Goal: Information Seeking & Learning: Learn about a topic

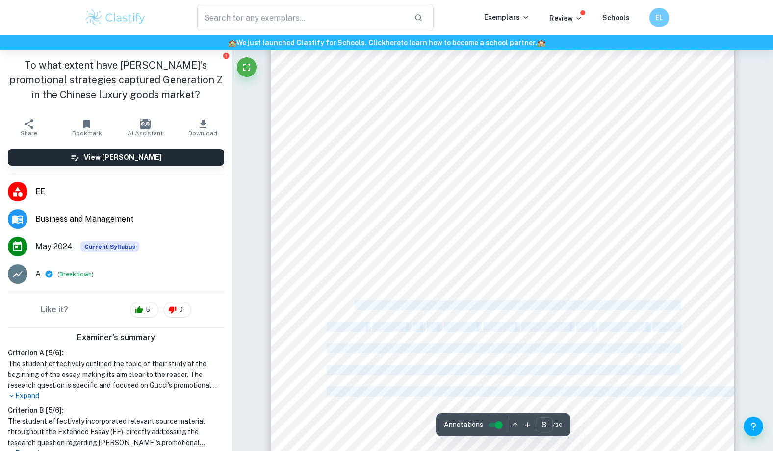
scroll to position [4916, 0]
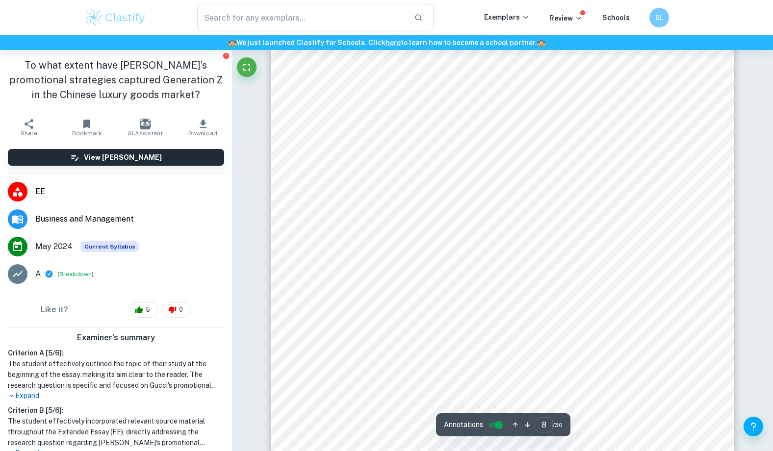
click at [401, 328] on span "The Porter9s Five Forces (PFF) tool assesses five characteristics influencing a" at bounding box center [517, 322] width 324 height 9
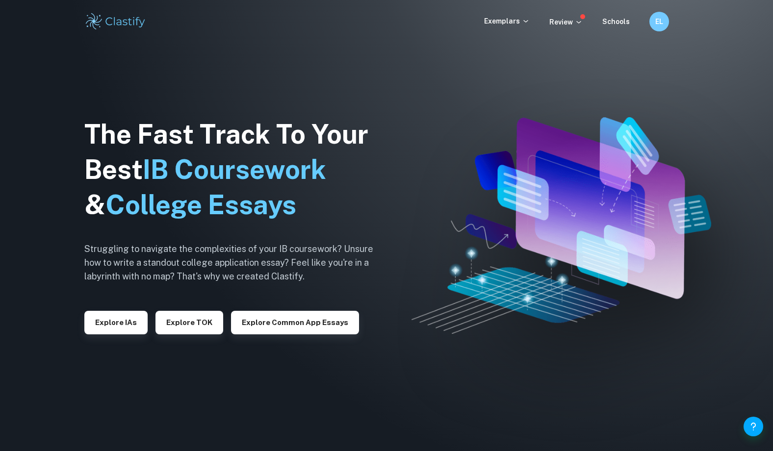
click at [219, 441] on img at bounding box center [386, 225] width 773 height 451
click at [578, 27] on p "Review" at bounding box center [565, 22] width 33 height 11
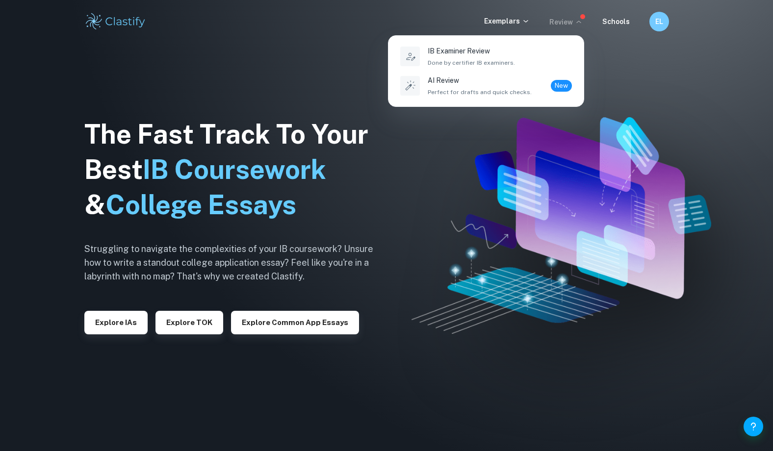
click at [545, 20] on div at bounding box center [386, 225] width 773 height 451
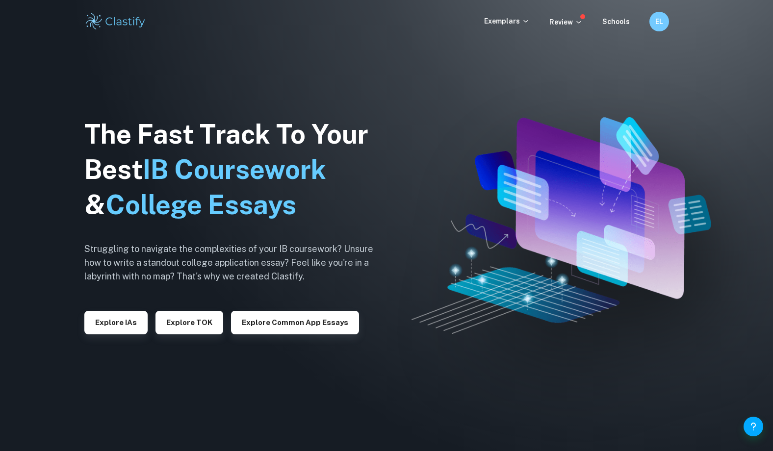
click at [507, 21] on div "IB Examiner Review Done by certifier IB examiners. AI Review Perfect for drafts…" at bounding box center [386, 225] width 773 height 451
click at [521, 23] on p "Exemplars" at bounding box center [507, 21] width 46 height 11
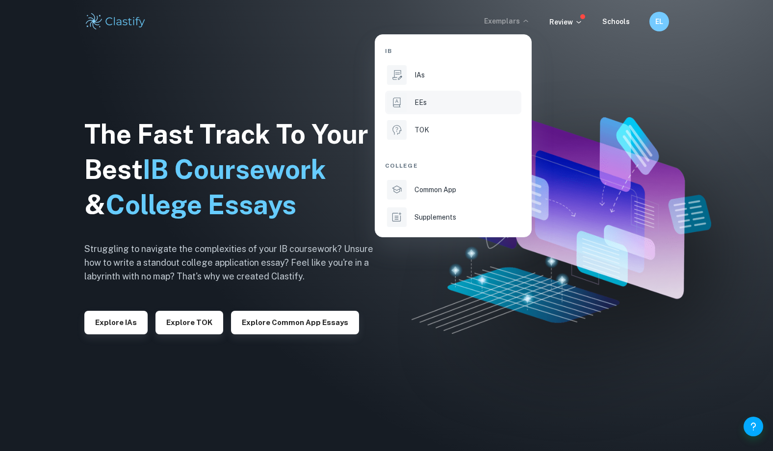
click at [425, 105] on p "EEs" at bounding box center [420, 102] width 12 height 11
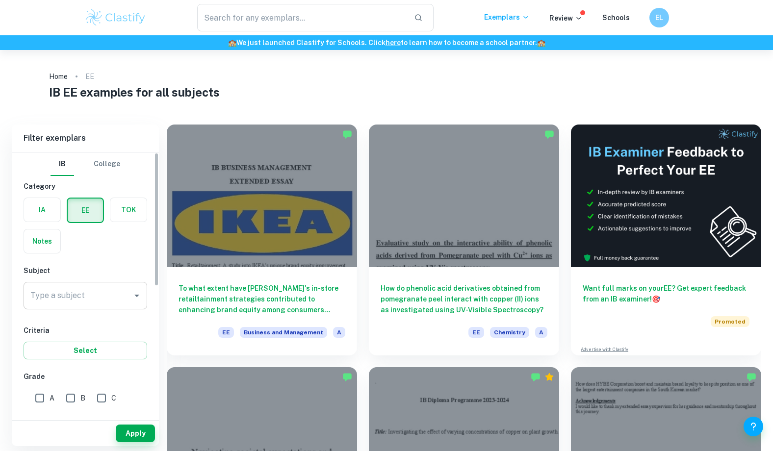
click at [77, 309] on div "Type a subject" at bounding box center [86, 295] width 124 height 27
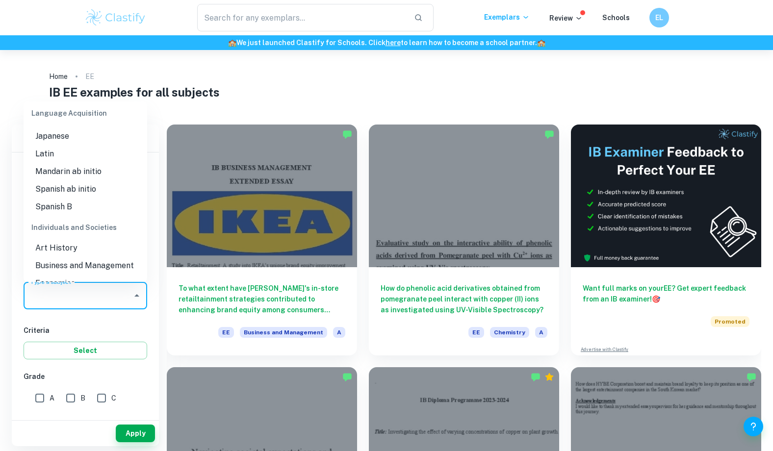
scroll to position [762, 0]
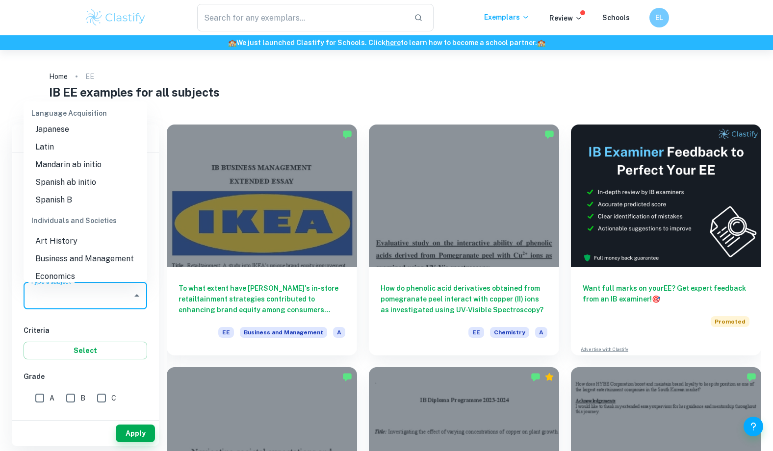
click at [77, 255] on li "Business and Management" at bounding box center [86, 259] width 124 height 18
type input "Business and Management"
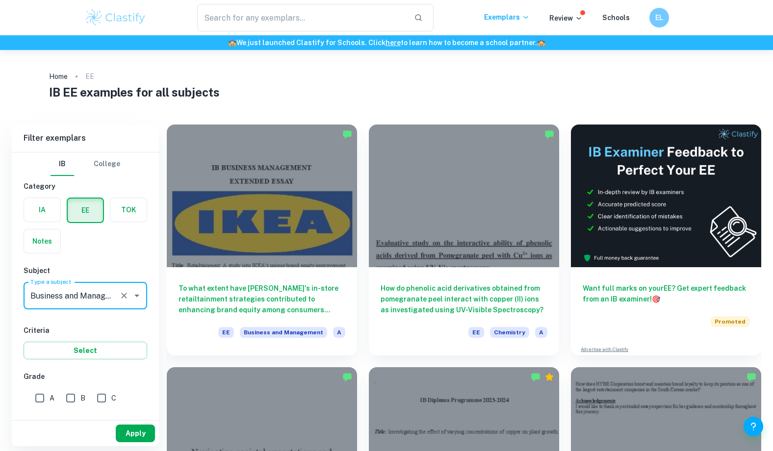
click at [130, 434] on button "Apply" at bounding box center [135, 434] width 39 height 18
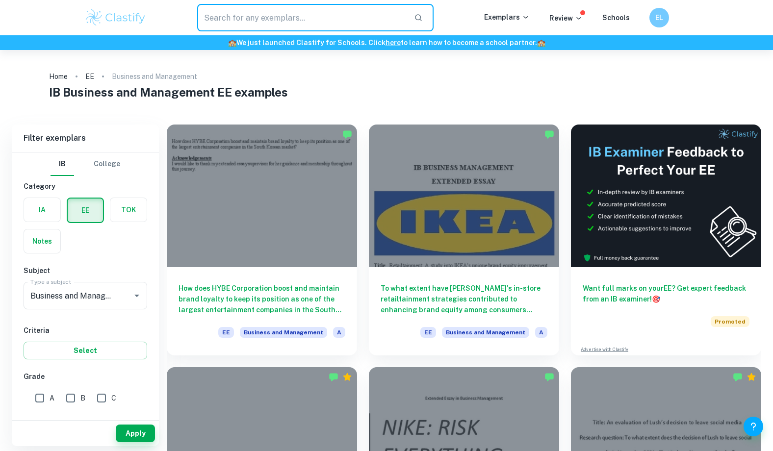
click at [291, 25] on input "text" at bounding box center [301, 17] width 209 height 27
type input "porter's five forces"
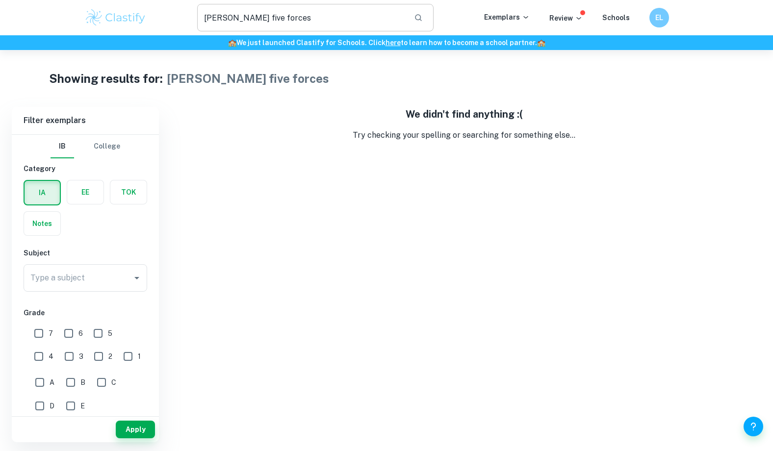
click at [295, 13] on input "porter's five forces" at bounding box center [301, 17] width 209 height 27
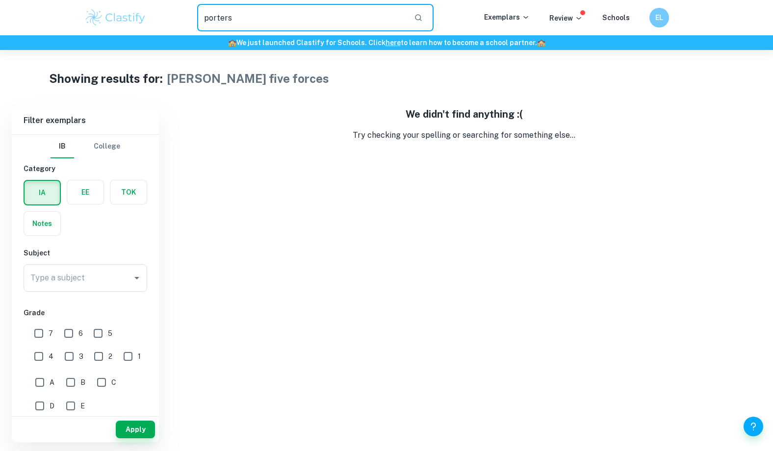
type input "porters"
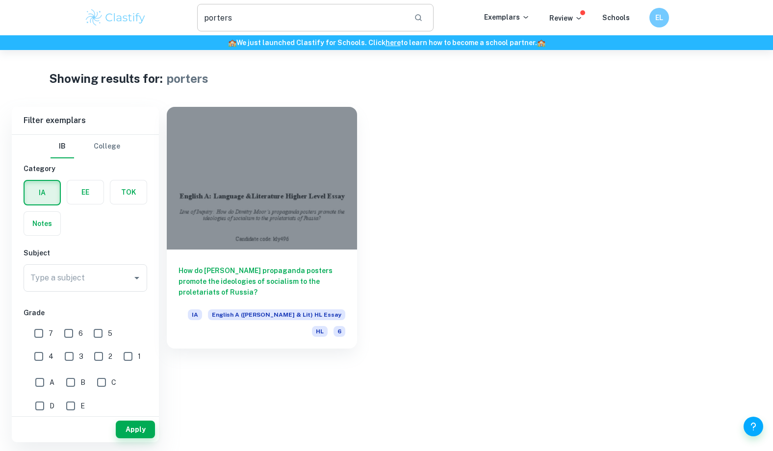
click at [264, 10] on input "porters" at bounding box center [301, 17] width 209 height 27
click at [263, 12] on input "porters" at bounding box center [301, 17] width 209 height 27
type input "five forces"
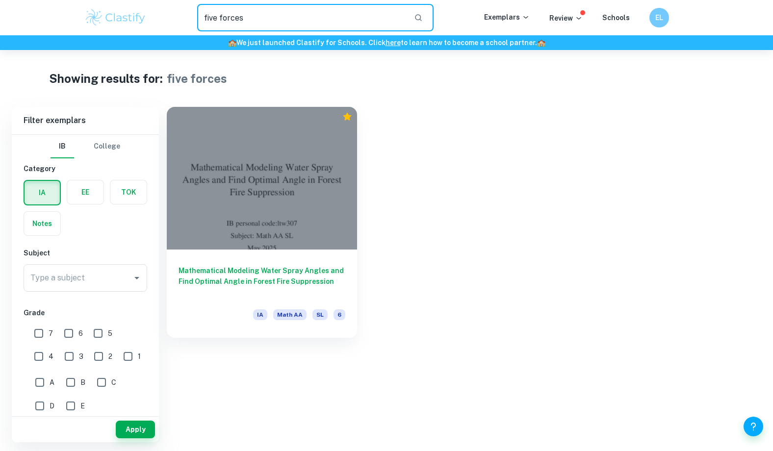
click at [264, 28] on input "five forces" at bounding box center [301, 17] width 209 height 27
type input "porter five forces"
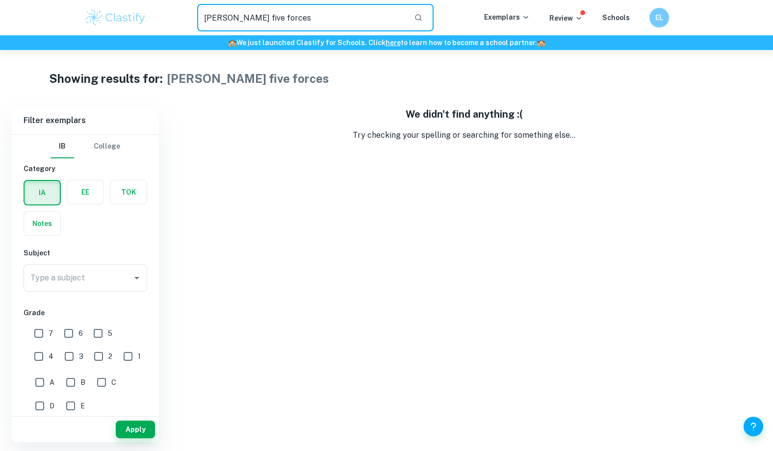
click at [288, 20] on input "porter five forces" at bounding box center [301, 17] width 209 height 27
click at [123, 279] on input "Type a subject" at bounding box center [78, 278] width 100 height 19
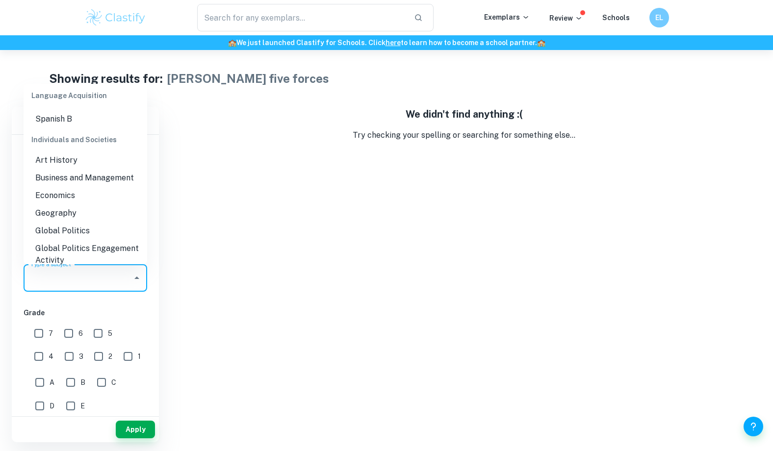
scroll to position [916, 0]
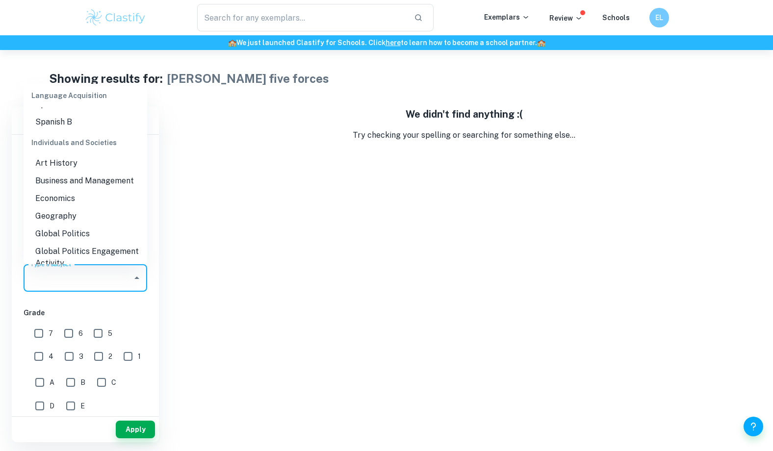
click at [97, 172] on li "Business and Management" at bounding box center [86, 181] width 124 height 18
type input "Business and Management"
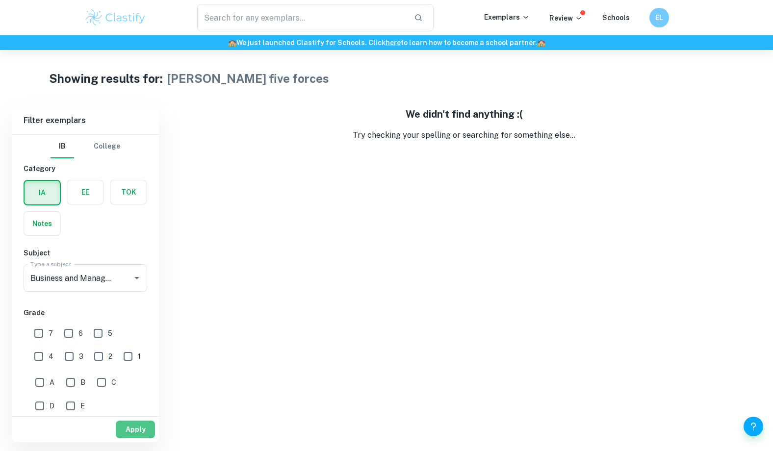
click at [135, 436] on button "Apply" at bounding box center [135, 430] width 39 height 18
type input "porter five forces"
click at [82, 206] on div "IA EE TOK Notes" at bounding box center [82, 205] width 129 height 62
click at [82, 188] on label "button" at bounding box center [85, 192] width 36 height 24
click at [0, 0] on input "radio" at bounding box center [0, 0] width 0 height 0
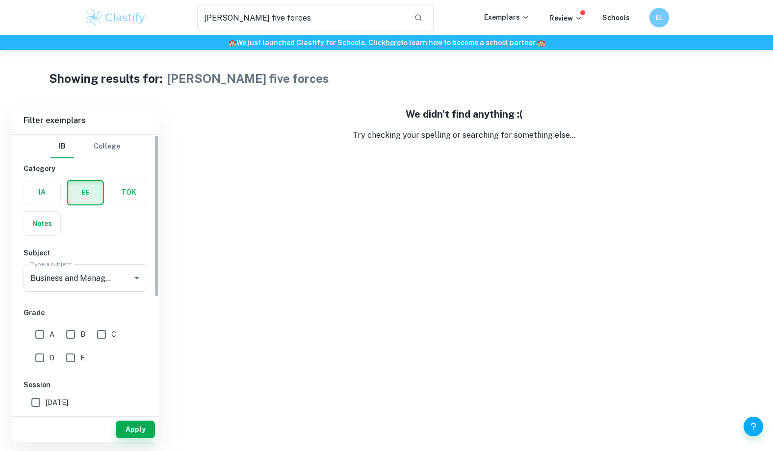
click at [40, 339] on input "A" at bounding box center [40, 335] width 20 height 20
checkbox input "true"
click at [136, 431] on button "Apply" at bounding box center [135, 430] width 39 height 18
click at [323, 20] on input "porter five forces" at bounding box center [301, 17] width 209 height 27
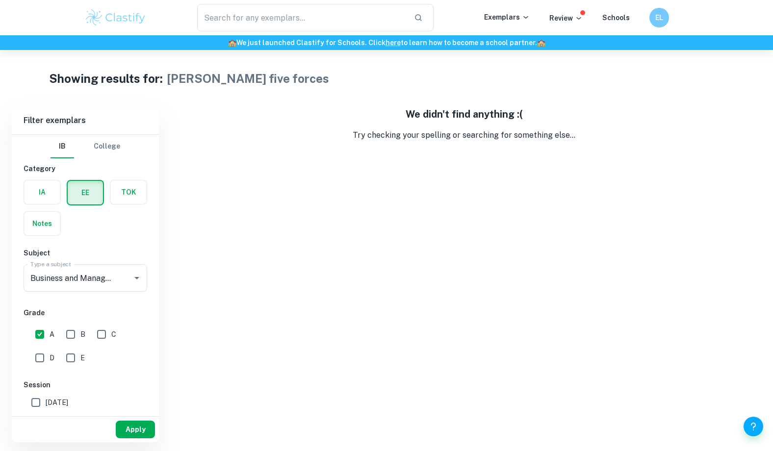
click at [125, 429] on button "Apply" at bounding box center [135, 430] width 39 height 18
type input "porter five forces"
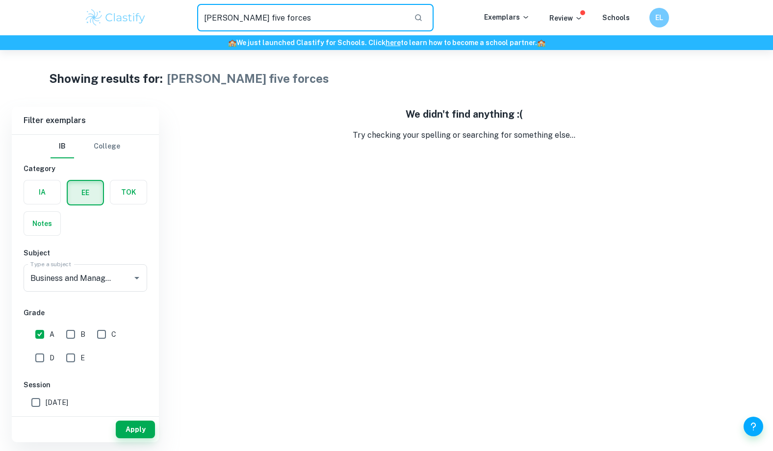
drag, startPoint x: 277, startPoint y: 18, endPoint x: 170, endPoint y: 18, distance: 106.4
click at [170, 18] on div "porter five forces ​" at bounding box center [315, 17] width 337 height 27
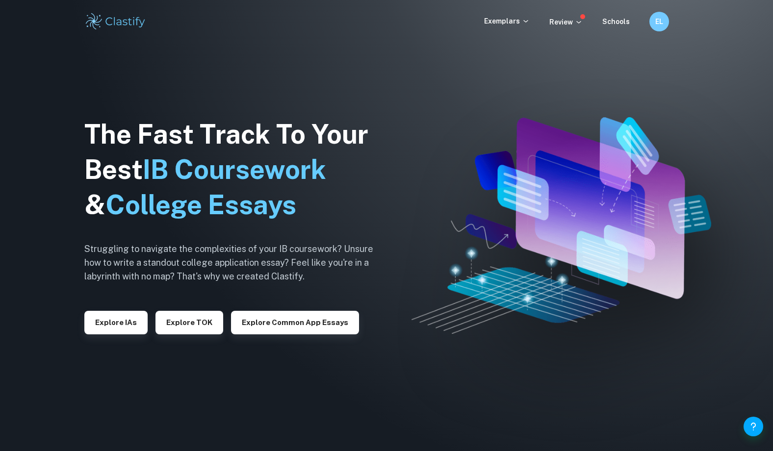
click at [513, 27] on div "Exemplars" at bounding box center [516, 22] width 65 height 12
click at [514, 15] on div "Exemplars Review Schools EL" at bounding box center [387, 22] width 628 height 20
click at [514, 22] on p "Exemplars" at bounding box center [507, 21] width 46 height 11
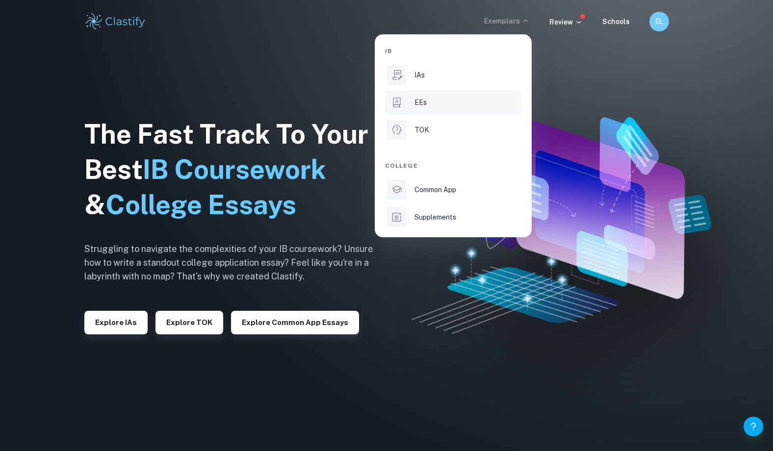
click at [469, 101] on div "EEs" at bounding box center [466, 102] width 105 height 11
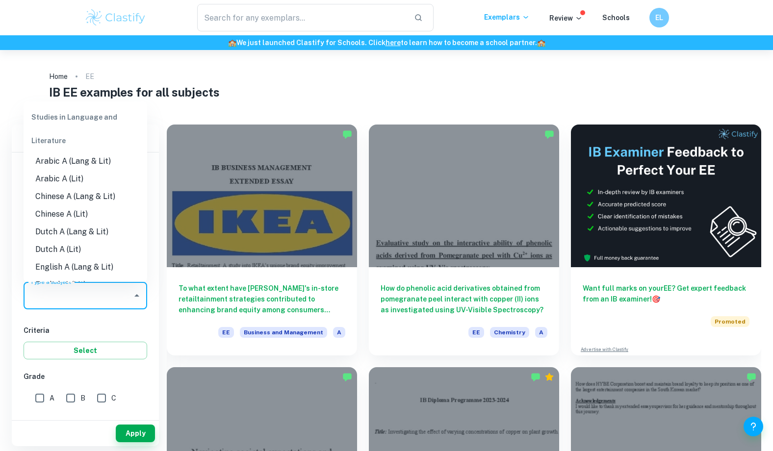
click at [77, 296] on input "Type a subject" at bounding box center [78, 295] width 100 height 19
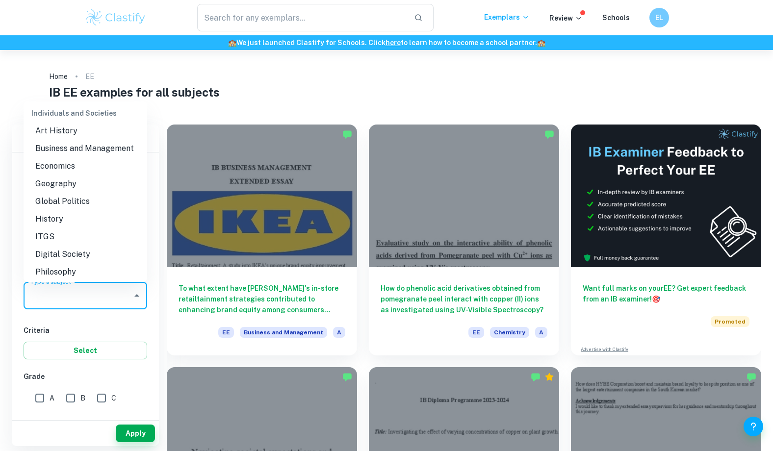
scroll to position [863, 0]
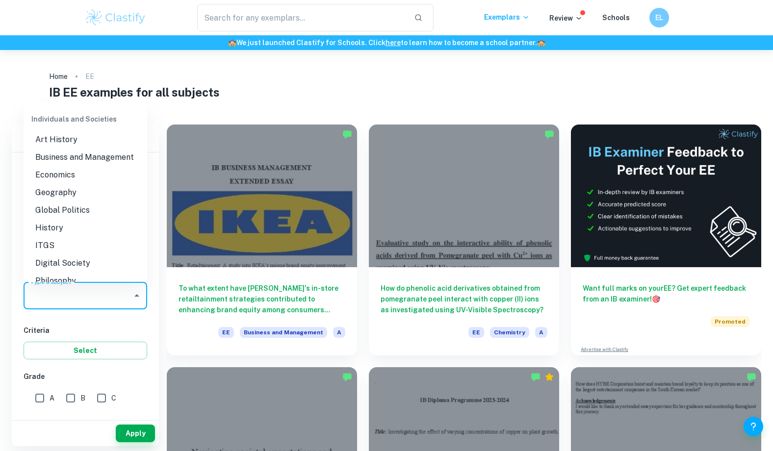
click at [82, 158] on li "Business and Management" at bounding box center [86, 158] width 124 height 18
type input "Business and Management"
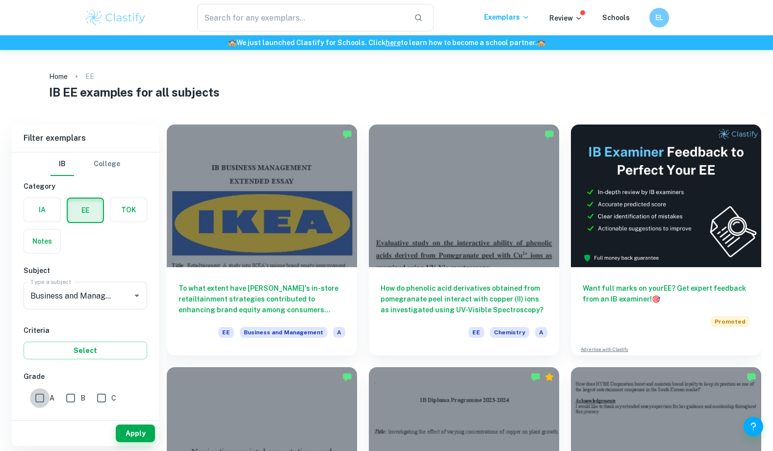
click at [38, 397] on input "A" at bounding box center [40, 398] width 20 height 20
checkbox input "true"
click at [120, 427] on button "Apply" at bounding box center [135, 434] width 39 height 18
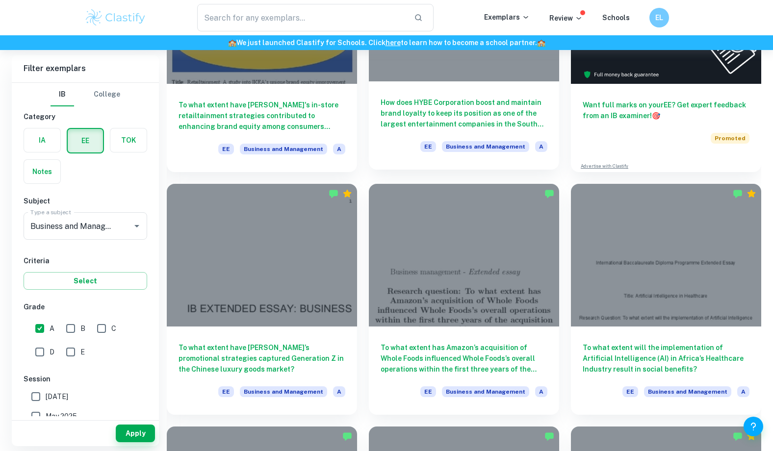
scroll to position [184, 0]
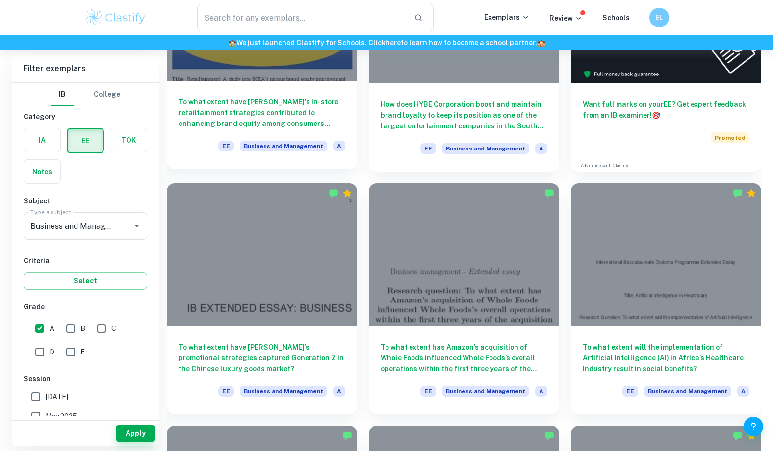
click at [286, 109] on h6 "To what extent have [PERSON_NAME]'s in-store retailtainment strategies contribu…" at bounding box center [262, 113] width 167 height 32
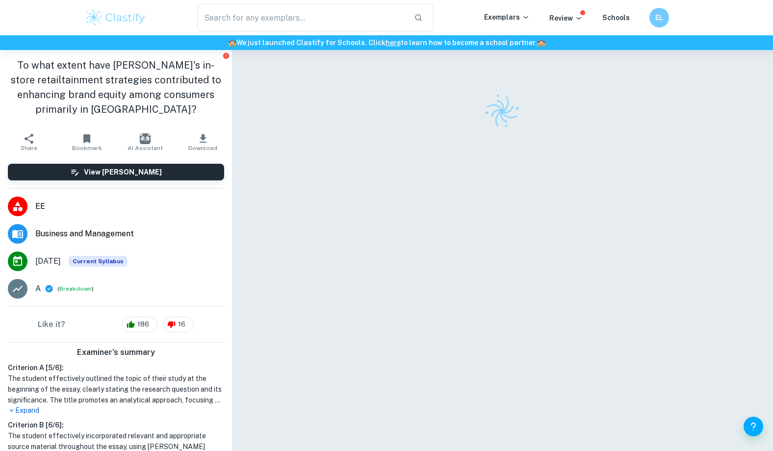
scroll to position [50, 0]
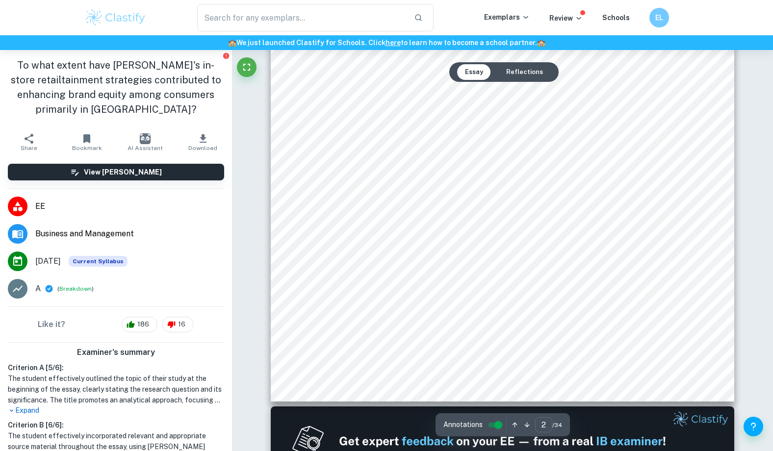
type input "2"
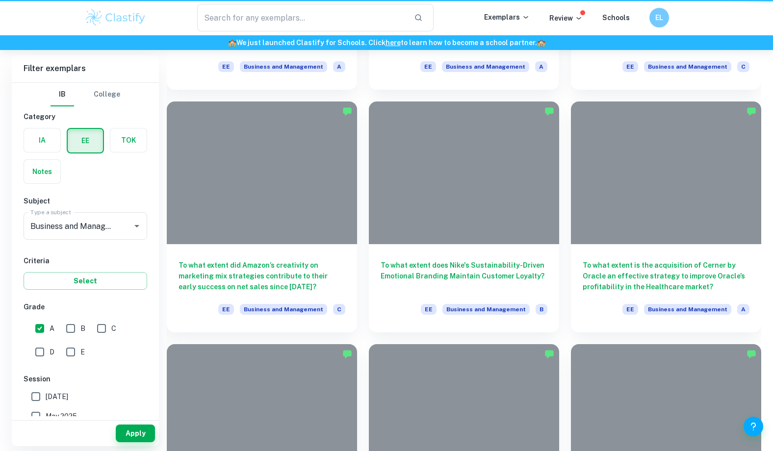
scroll to position [184, 0]
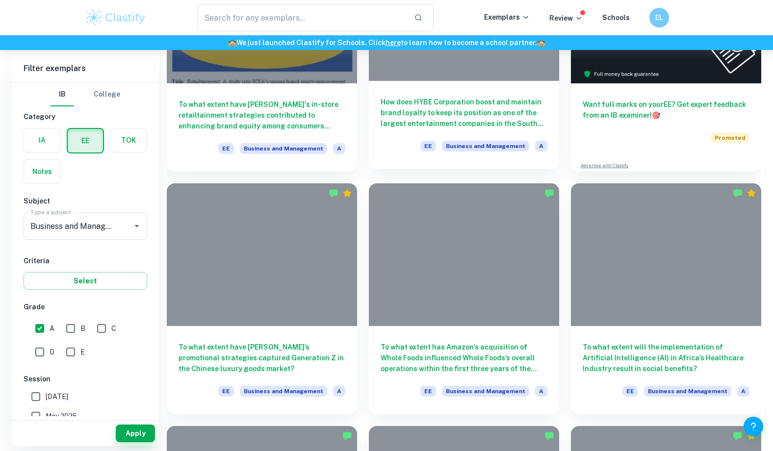
click at [484, 113] on h6 "How does HYBE Corporation boost and maintain brand loyalty to keep its position…" at bounding box center [464, 113] width 167 height 32
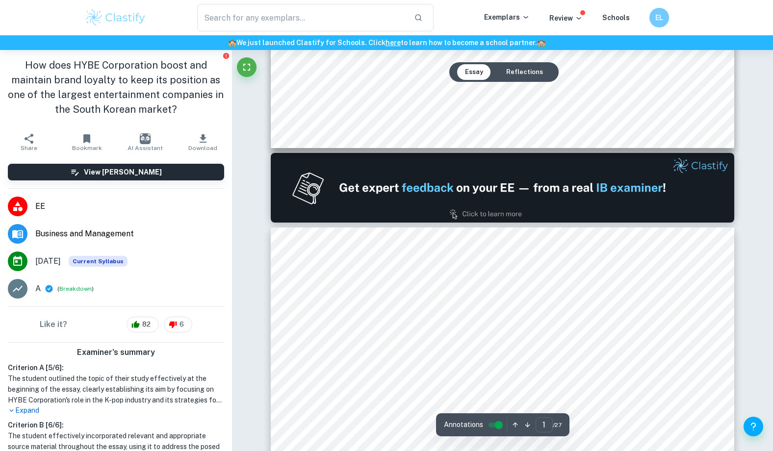
type input "2"
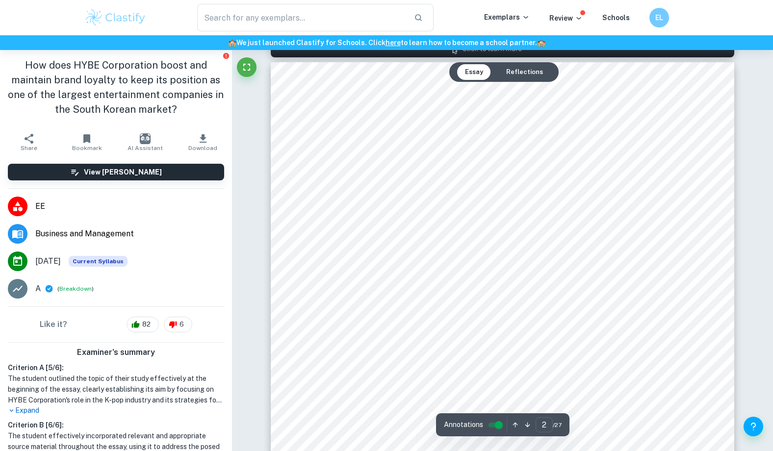
scroll to position [827, 0]
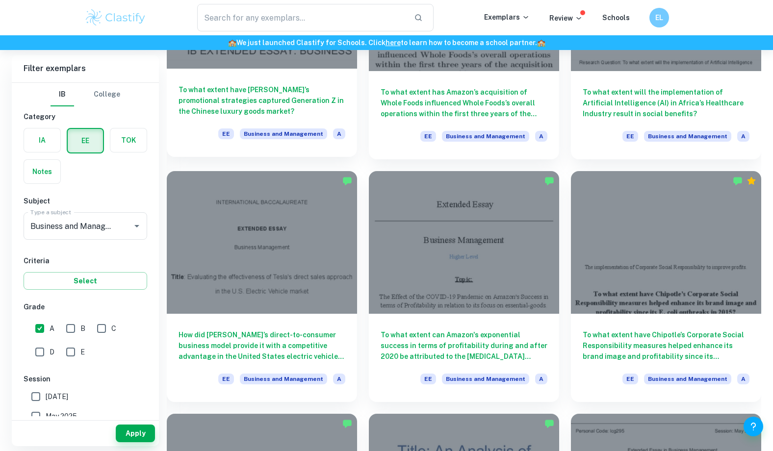
scroll to position [469, 0]
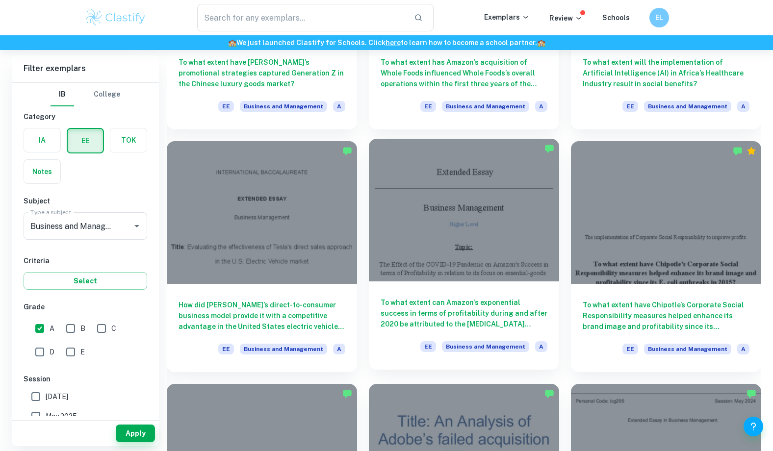
click at [424, 316] on h6 "To what extent can Amazon's exponential success in terms of profitability durin…" at bounding box center [464, 313] width 167 height 32
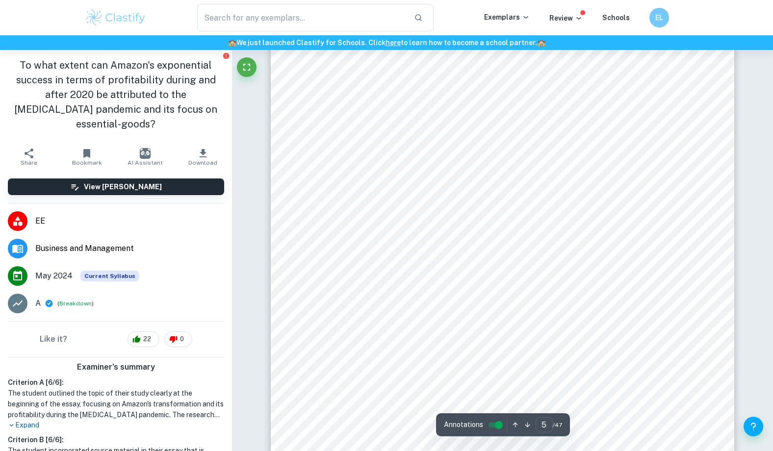
type input "6"
